Goal: Information Seeking & Learning: Learn about a topic

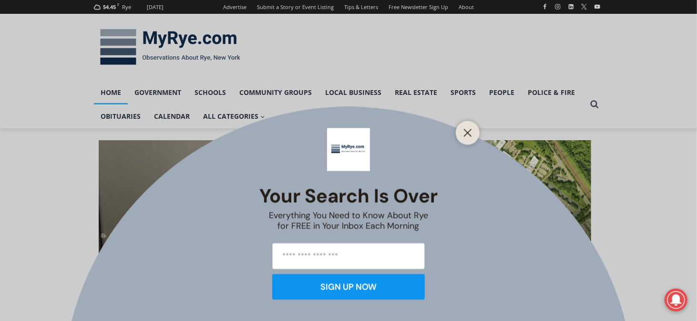
click at [466, 91] on div "Your Search is Over Everything You Need to Know About Rye for FREE in Your Inbo…" at bounding box center [348, 160] width 697 height 321
click at [466, 128] on button "Close" at bounding box center [467, 132] width 13 height 13
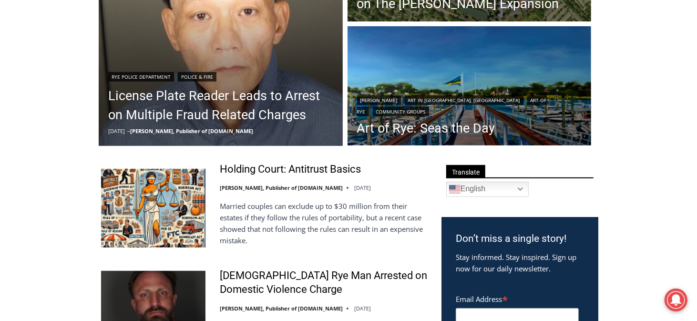
scroll to position [317, 0]
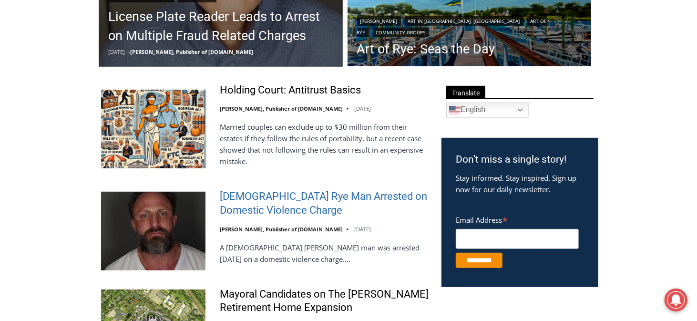
click at [277, 193] on link "[DEMOGRAPHIC_DATA] Rye Man Arrested on Domestic Violence Charge" at bounding box center [324, 203] width 209 height 27
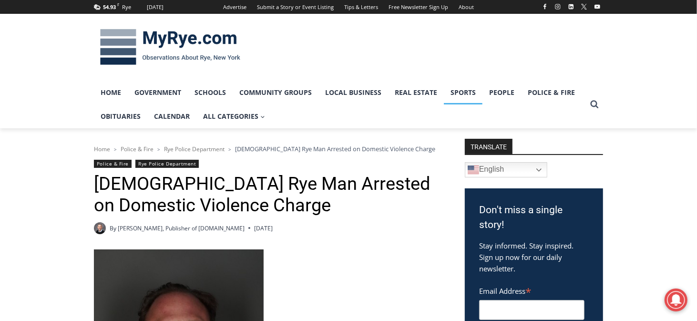
click at [473, 90] on link "Sports" at bounding box center [463, 93] width 39 height 24
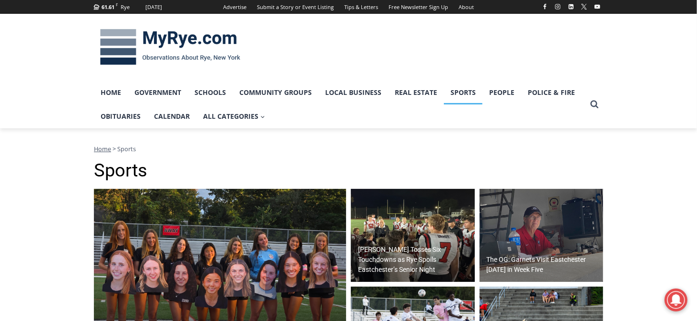
scroll to position [79, 0]
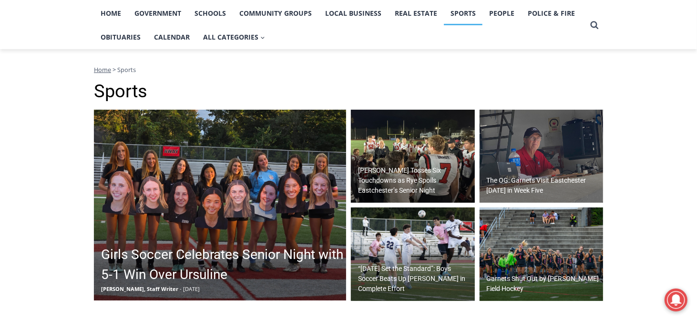
click at [321, 197] on img at bounding box center [220, 205] width 252 height 191
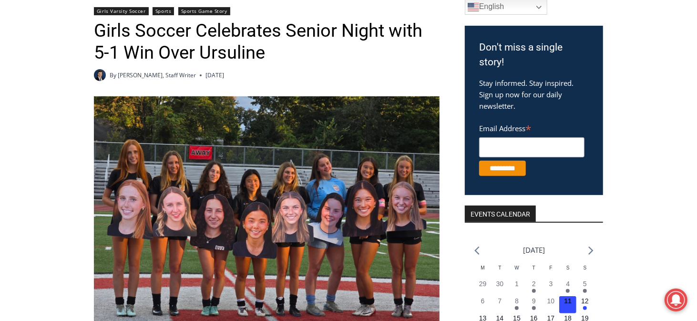
scroll to position [238, 0]
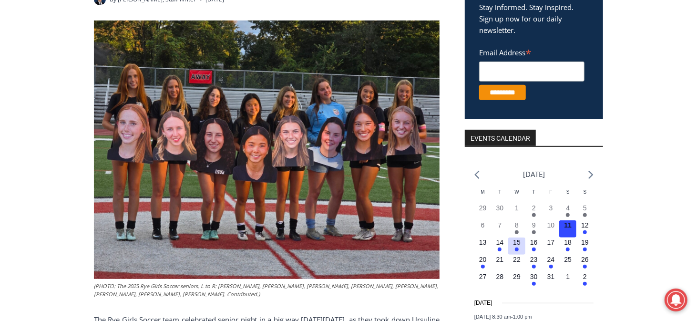
click at [516, 248] on em "Has events" at bounding box center [517, 249] width 4 height 4
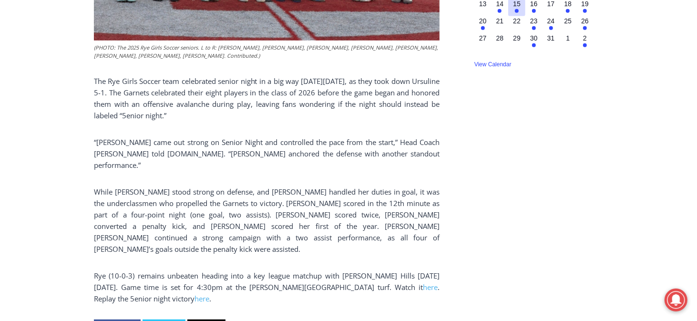
scroll to position [556, 0]
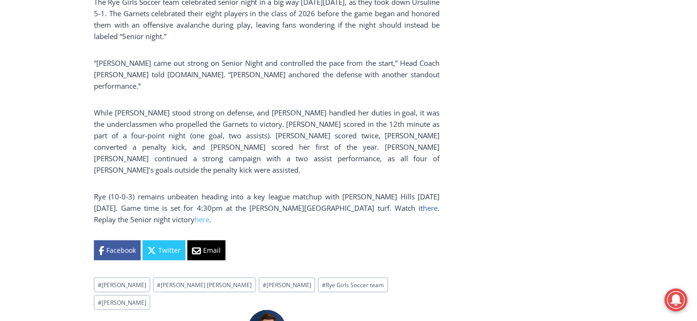
click at [423, 203] on link "here" at bounding box center [430, 208] width 15 height 10
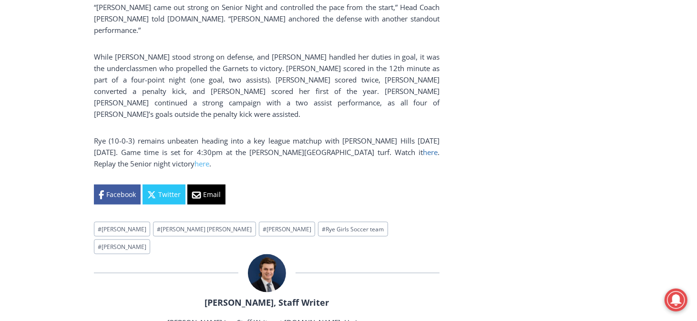
scroll to position [635, 0]
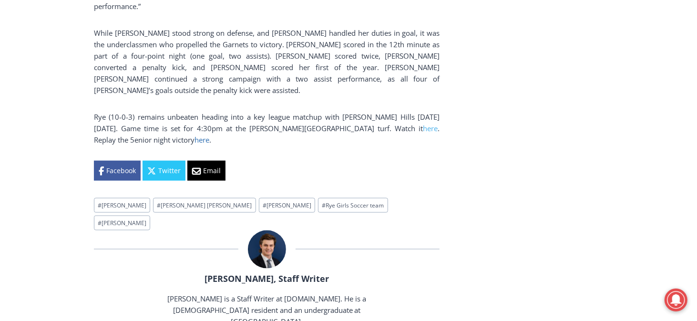
click at [194, 135] on link "here" at bounding box center [201, 140] width 15 height 10
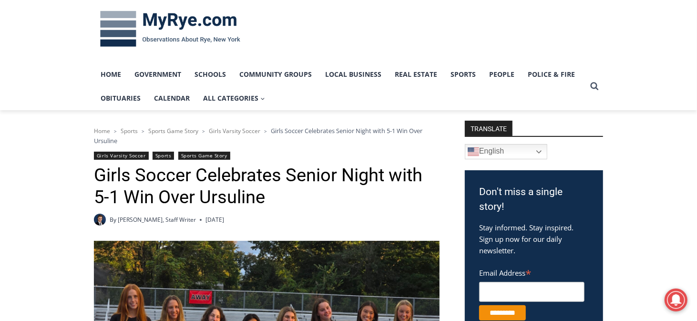
scroll to position [0, 0]
